Goal: Task Accomplishment & Management: Manage account settings

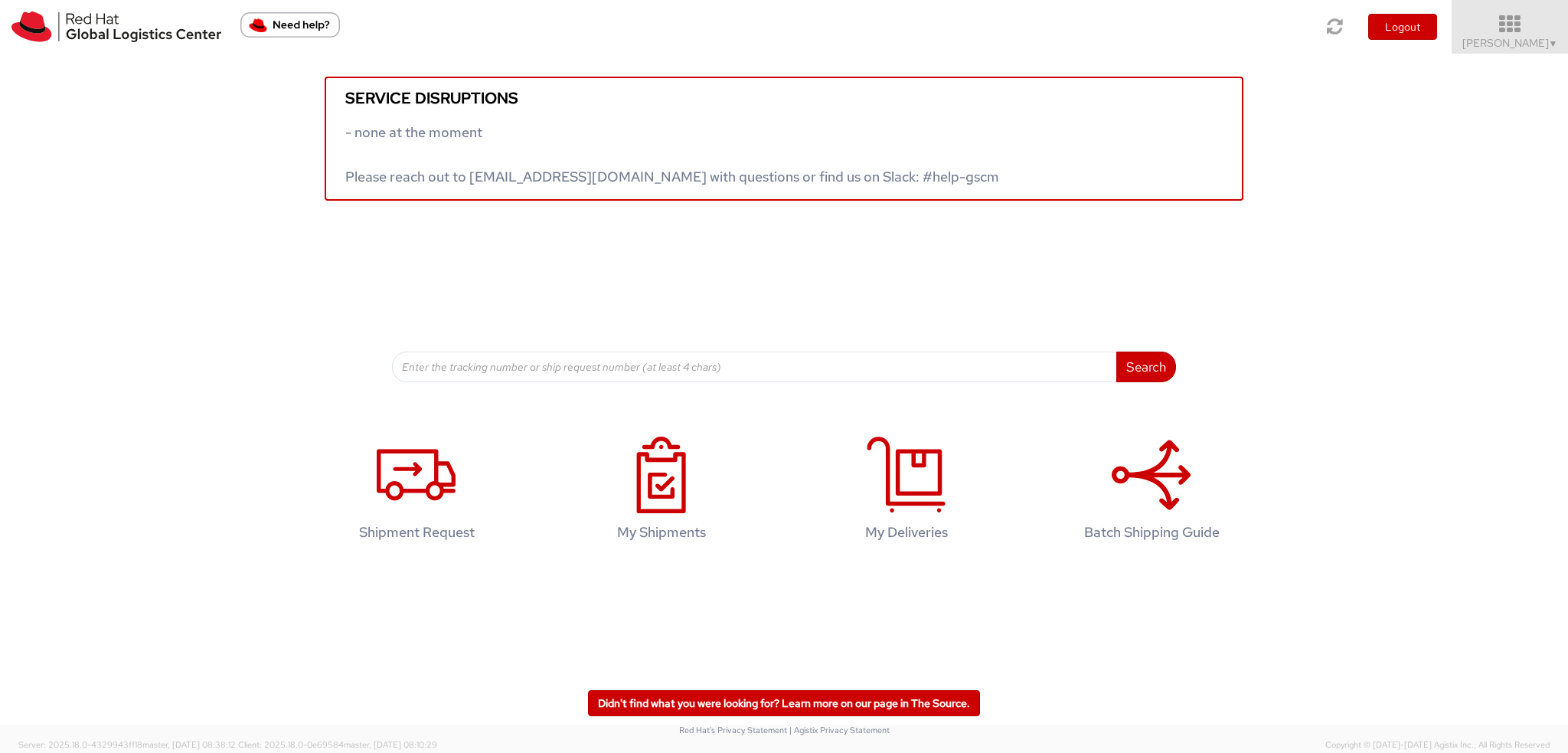
click at [1531, 27] on icon at bounding box center [1509, 24] width 134 height 21
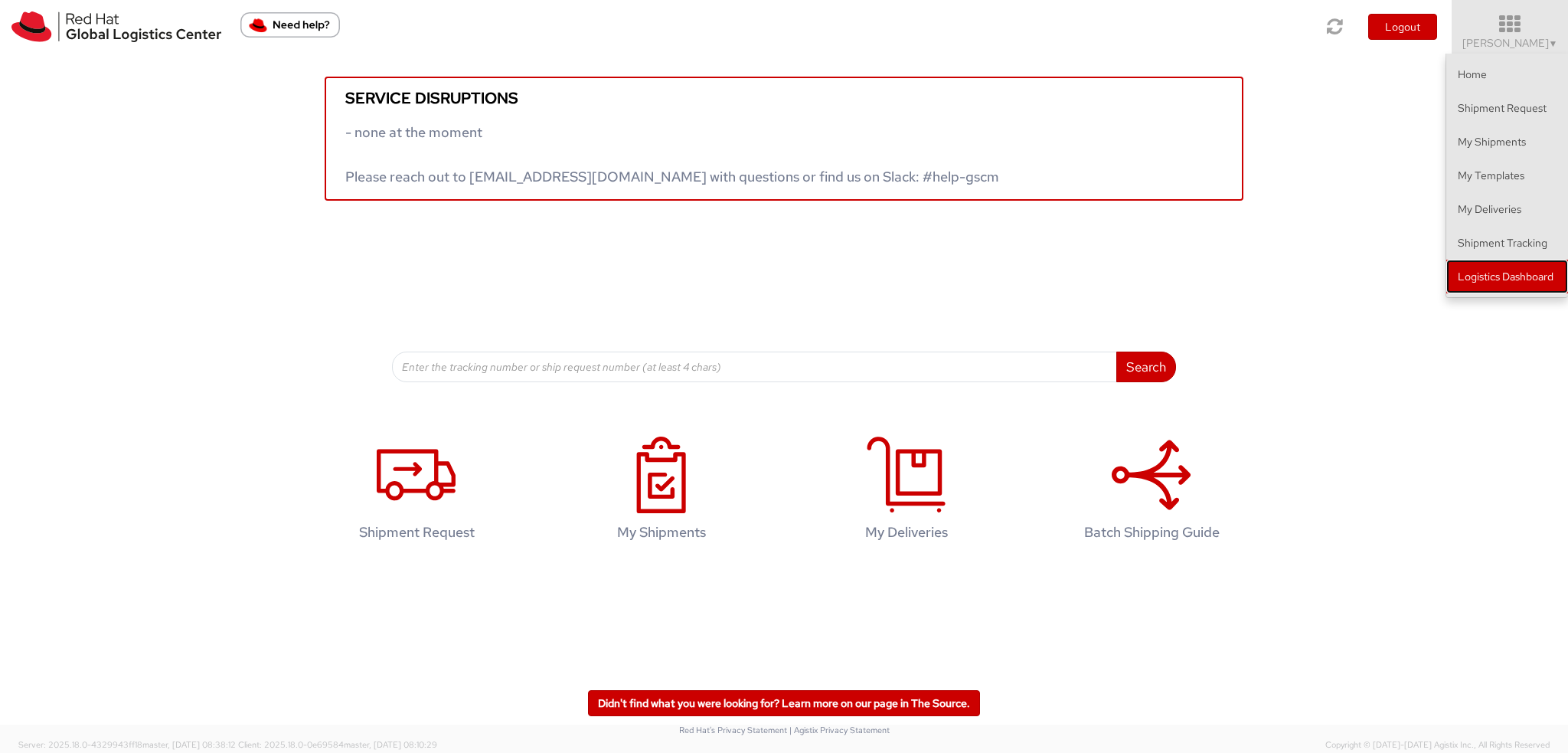
click at [1511, 286] on link "Logistics Dashboard" at bounding box center [1506, 276] width 121 height 33
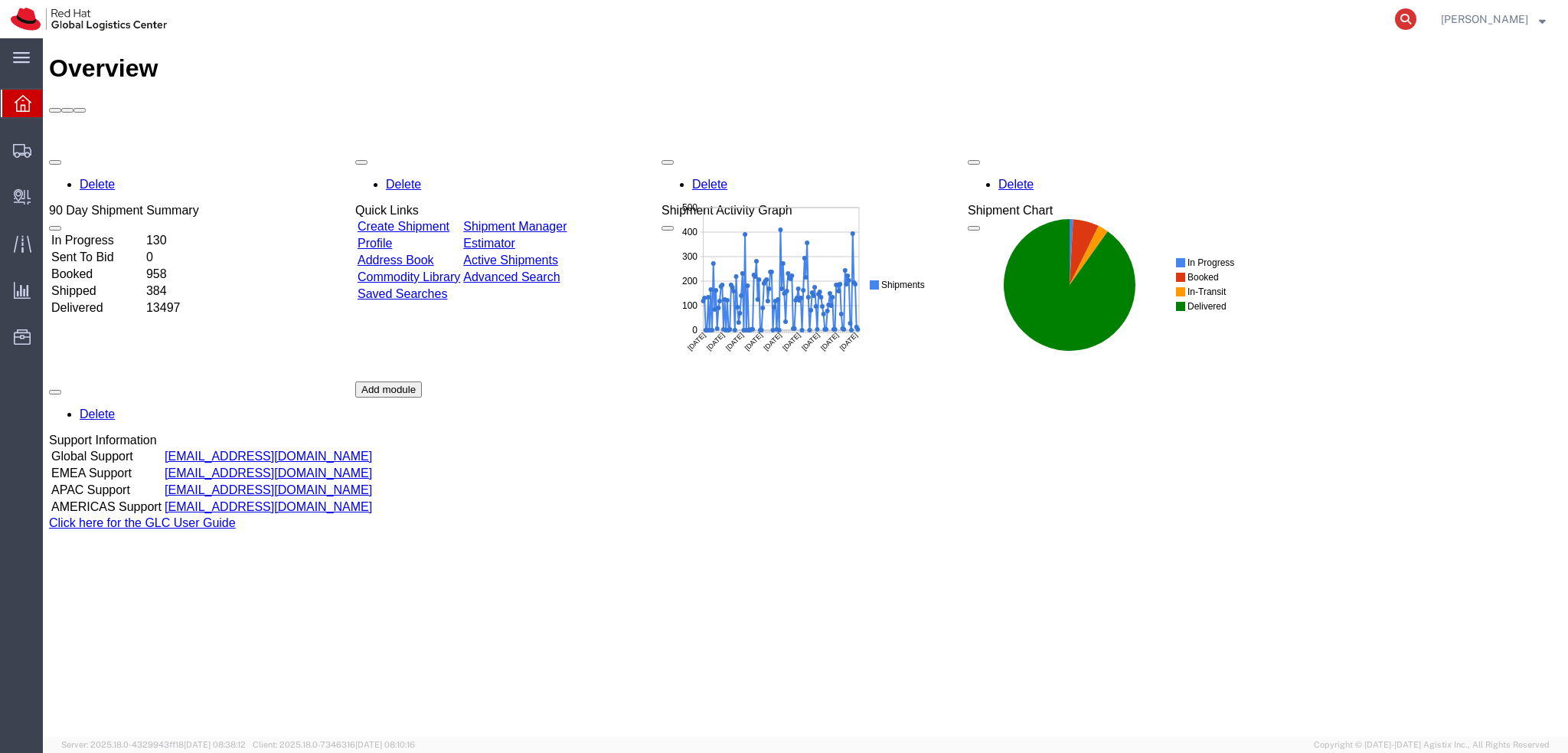
click at [1416, 18] on icon at bounding box center [1405, 19] width 21 height 21
click at [1337, 20] on input "search" at bounding box center [1162, 19] width 465 height 37
type input "56642294"
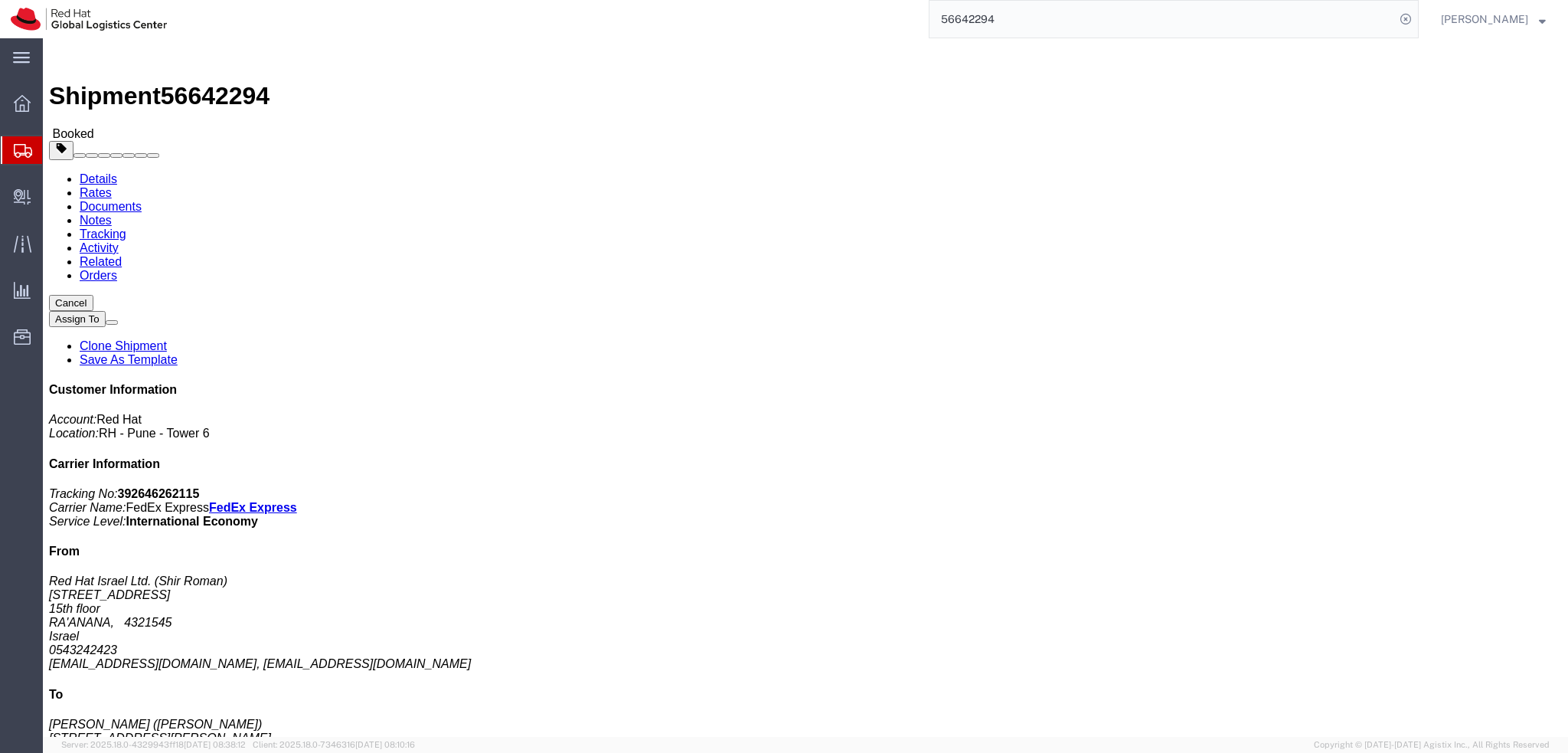
click span "button"
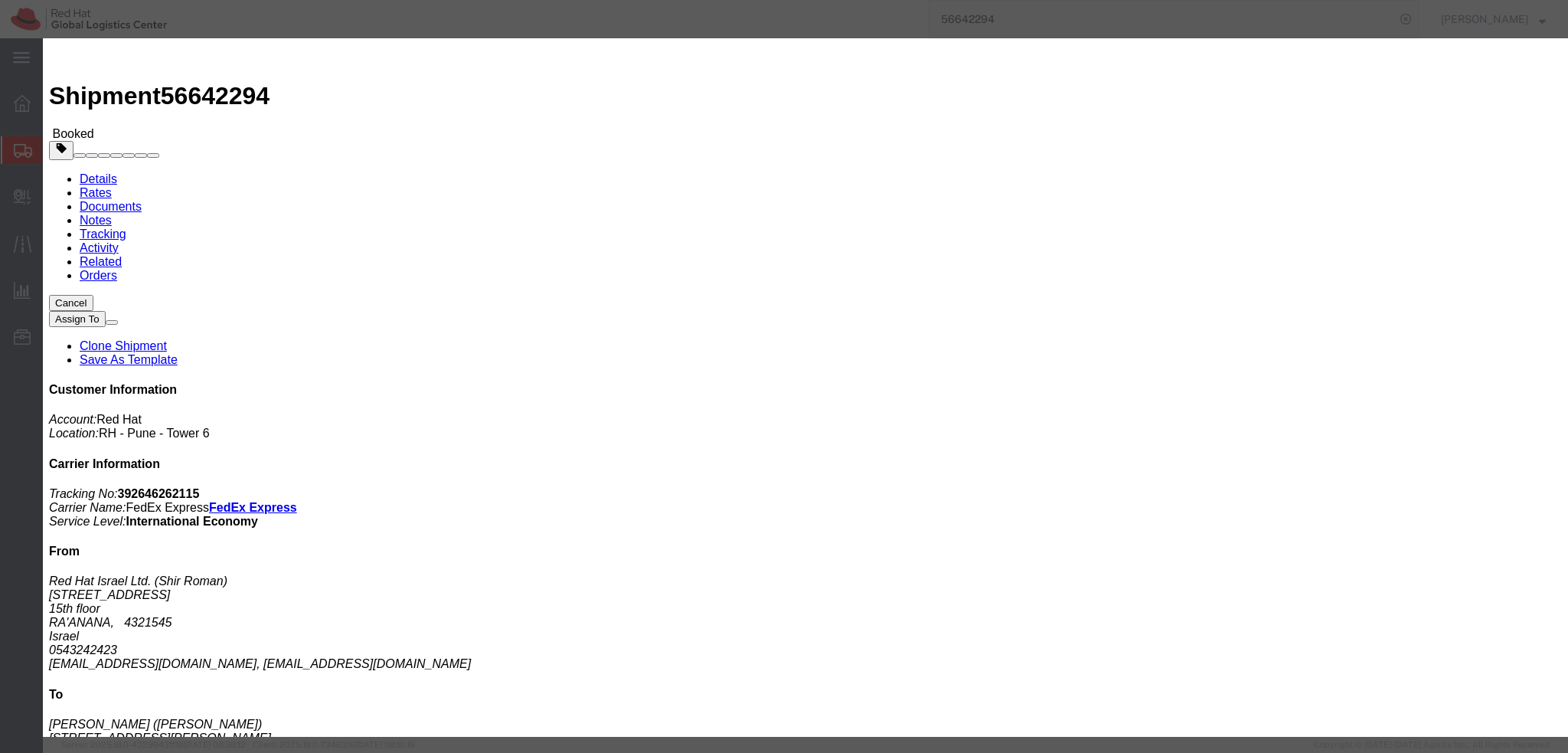
click div "[DATE] 4:00 PM"
type input "3:00 PM"
click button "Apply"
click div "[DATE] 1:00 PM"
type input "12:00 PM"
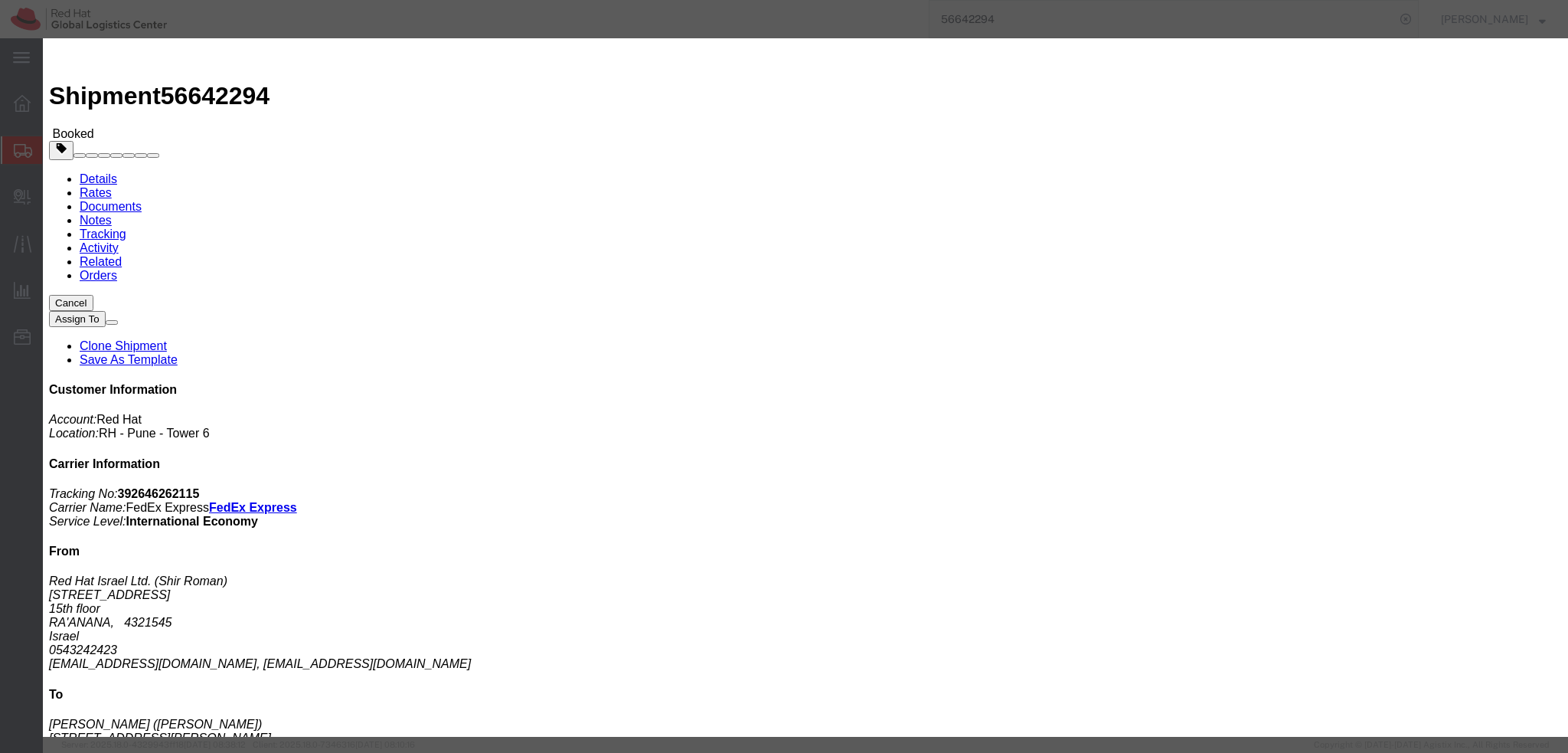
click button "Apply"
click button "Save"
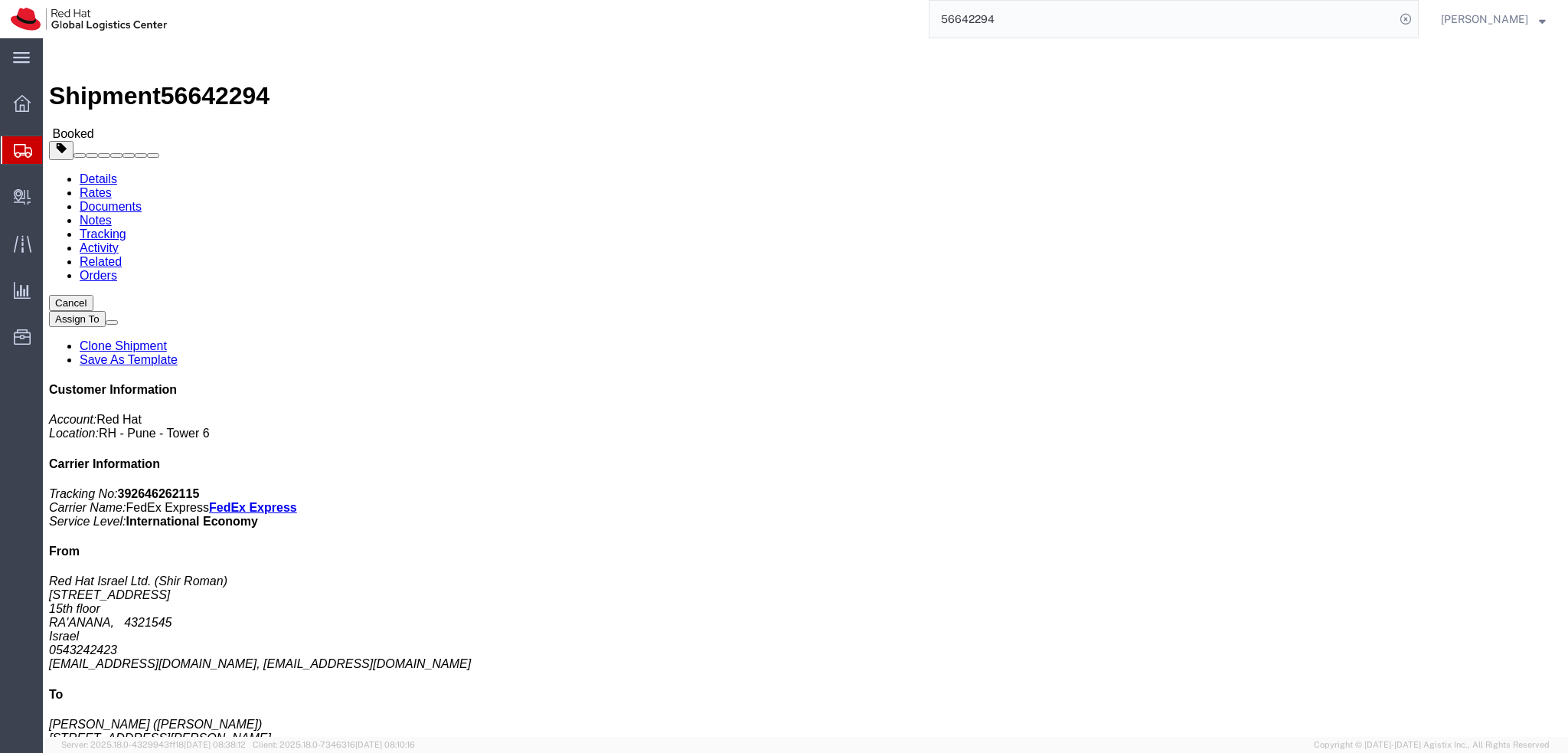
click button "Close"
